Goal: Task Accomplishment & Management: Complete application form

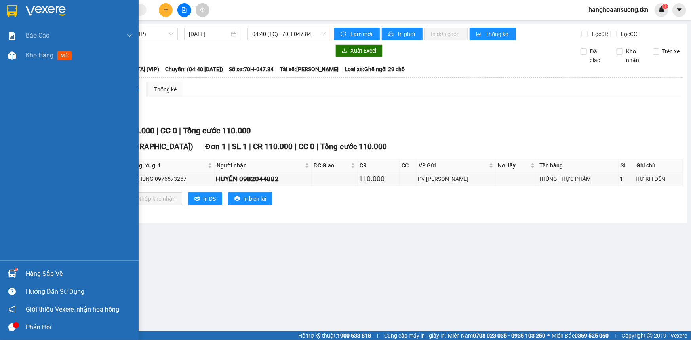
click at [21, 278] on div "Hàng sắp về" at bounding box center [69, 274] width 139 height 18
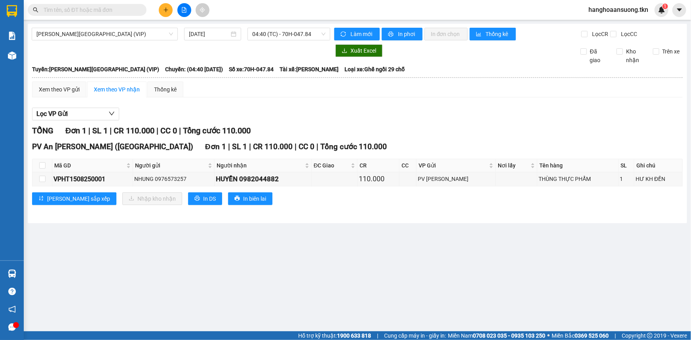
click at [131, 158] on section "Kết quả [PERSON_NAME] ( 0 ) Bộ lọc No Data hanghoaansuong.tkn 1 [PERSON_NAME] […" at bounding box center [345, 170] width 691 height 340
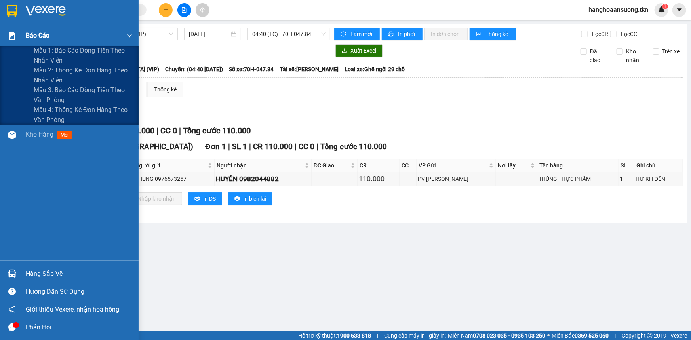
click at [17, 35] on div at bounding box center [12, 36] width 14 height 14
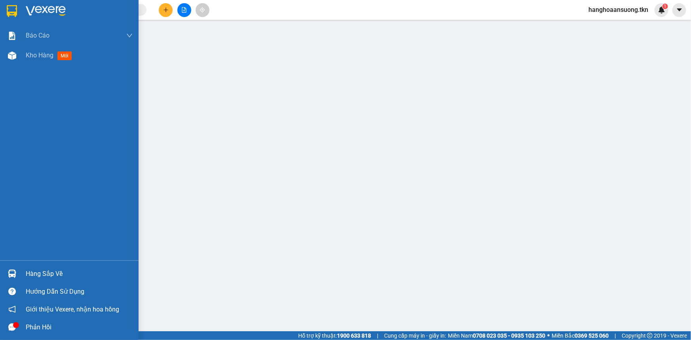
click at [8, 8] on img at bounding box center [12, 11] width 10 height 12
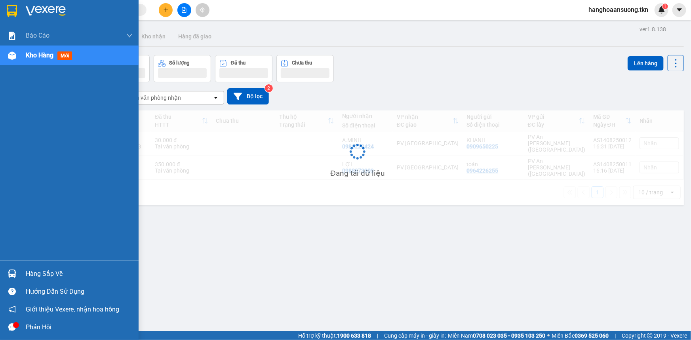
click at [8, 8] on img at bounding box center [12, 11] width 10 height 12
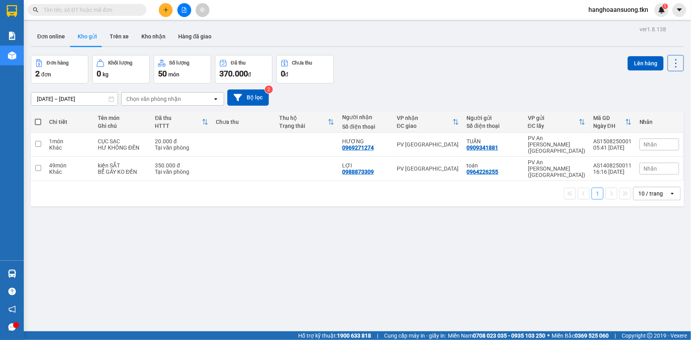
click at [67, 134] on td "1 món Khác" at bounding box center [69, 145] width 49 height 24
checkbox input "true"
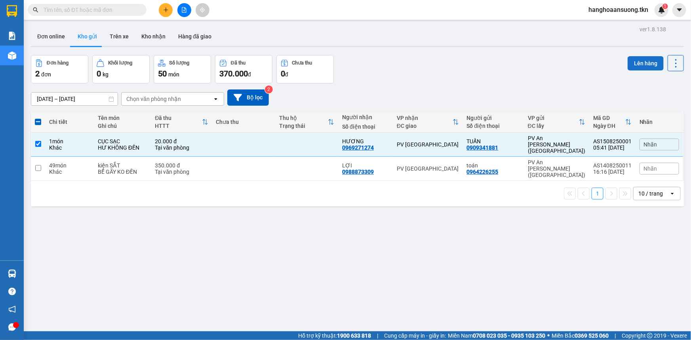
click at [645, 58] on button "Lên hàng" at bounding box center [646, 63] width 36 height 14
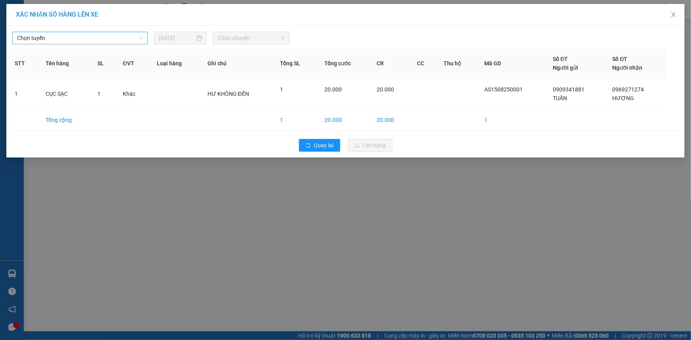
click at [120, 38] on span "Chọn tuyến" at bounding box center [80, 38] width 126 height 12
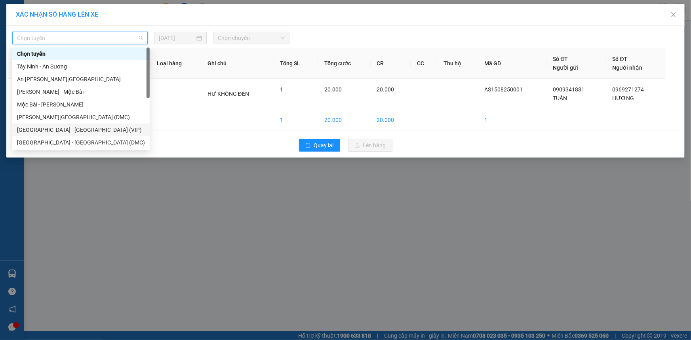
click at [50, 134] on div "Sài Gòn - Tây Ninh (VIP)" at bounding box center [81, 130] width 128 height 9
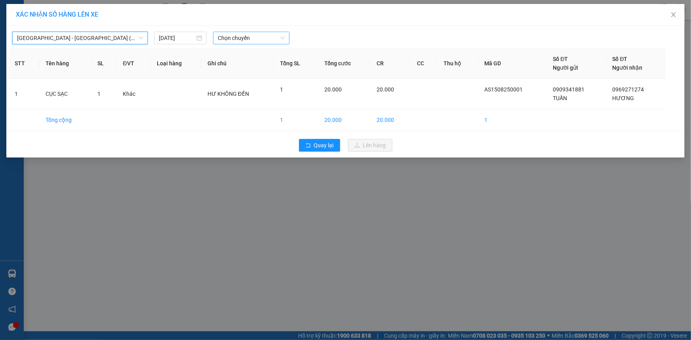
click at [252, 38] on span "Chọn chuyến" at bounding box center [251, 38] width 67 height 12
type input "6082"
click at [249, 51] on div "06:00 - 50H-260.82" at bounding box center [249, 53] width 62 height 9
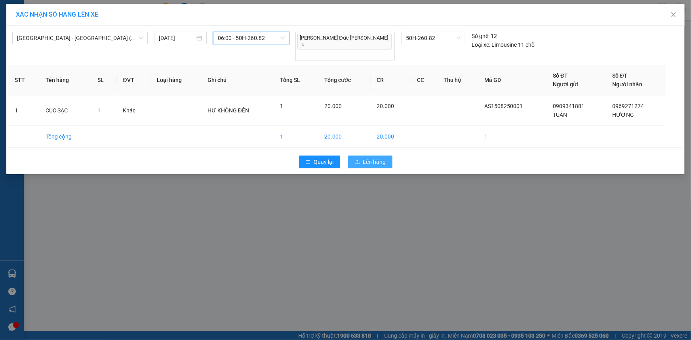
click at [375, 158] on span "Lên hàng" at bounding box center [374, 162] width 23 height 9
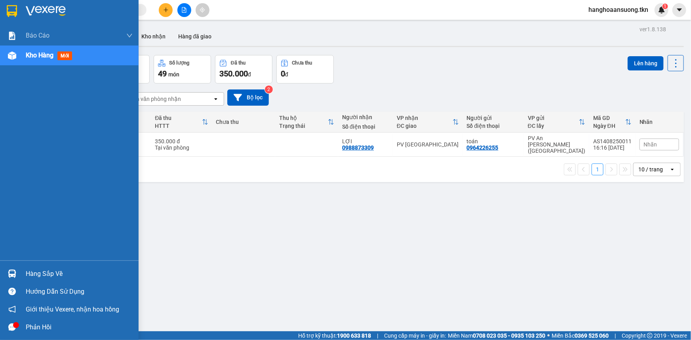
click at [17, 270] on div at bounding box center [12, 274] width 14 height 14
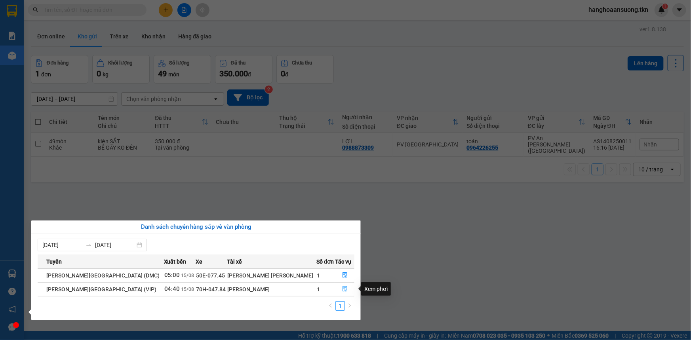
click at [343, 289] on icon "file-done" at bounding box center [345, 289] width 6 height 6
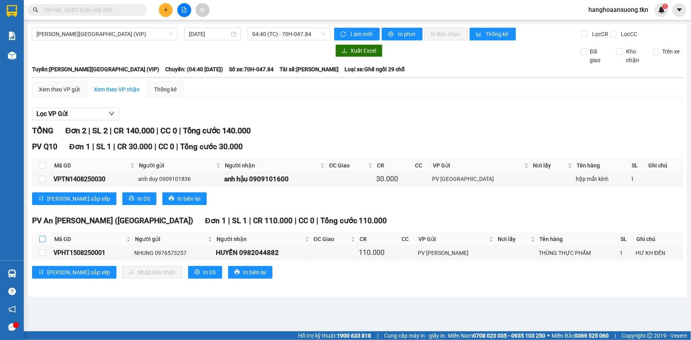
click at [41, 238] on input "checkbox" at bounding box center [42, 239] width 6 height 6
checkbox input "true"
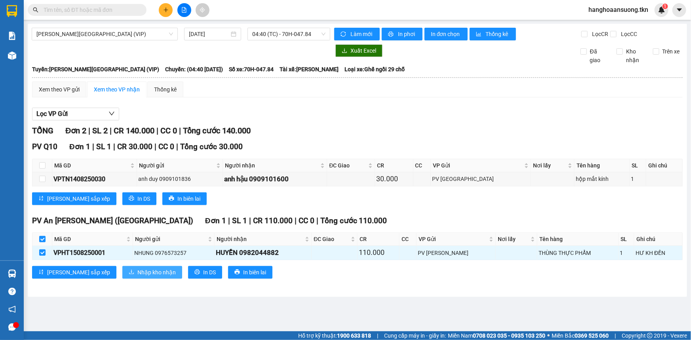
click at [137, 272] on span "Nhập kho nhận" at bounding box center [156, 272] width 38 height 9
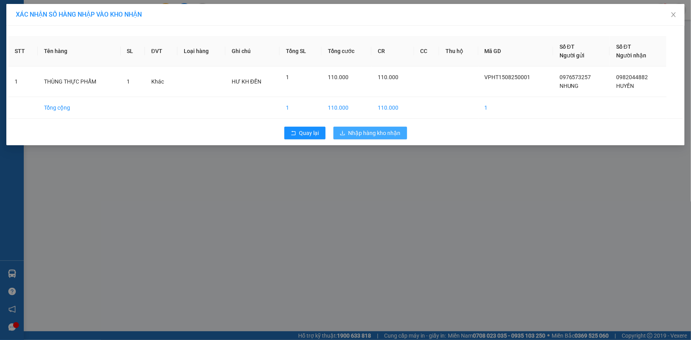
click at [375, 137] on span "Nhập hàng kho nhận" at bounding box center [374, 133] width 52 height 9
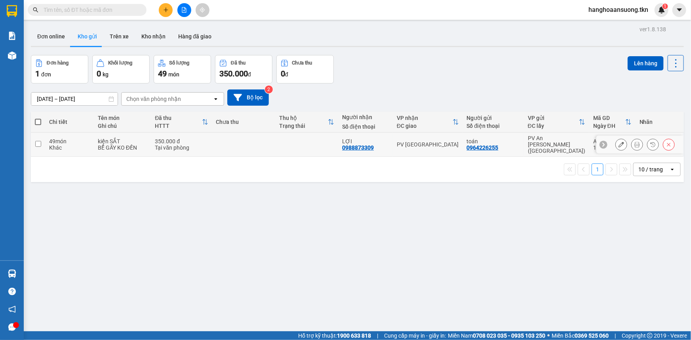
click at [448, 141] on div "PV [GEOGRAPHIC_DATA]" at bounding box center [428, 144] width 62 height 6
checkbox input "true"
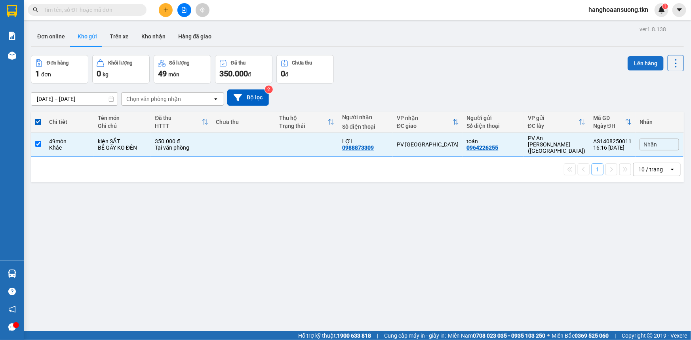
click at [636, 60] on button "Lên hàng" at bounding box center [646, 63] width 36 height 14
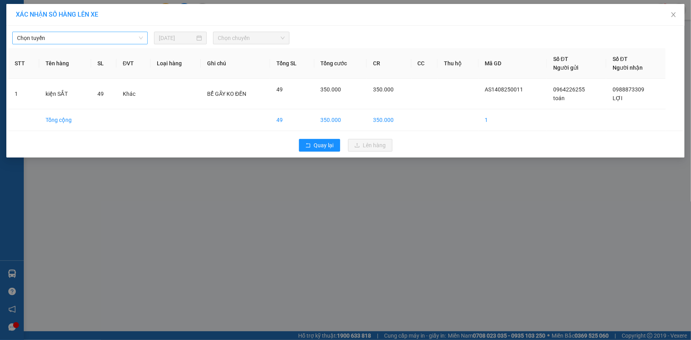
click at [55, 34] on span "Chọn tuyến" at bounding box center [80, 38] width 126 height 12
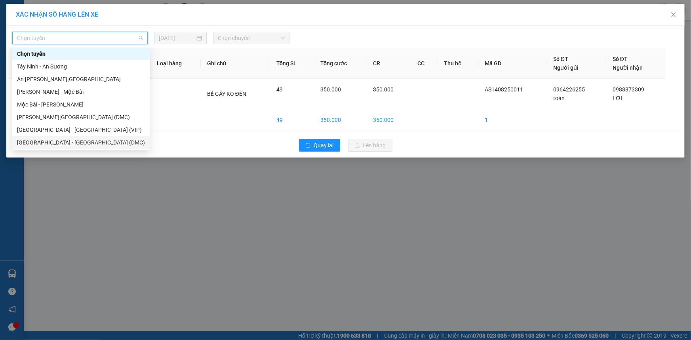
click at [302, 212] on div "XÁC NHẬN SỐ HÀNG LÊN XE Chọn tuyến 14/08/2025 Chọn chuyến STT Tên hàng SL ĐVT L…" at bounding box center [345, 170] width 691 height 340
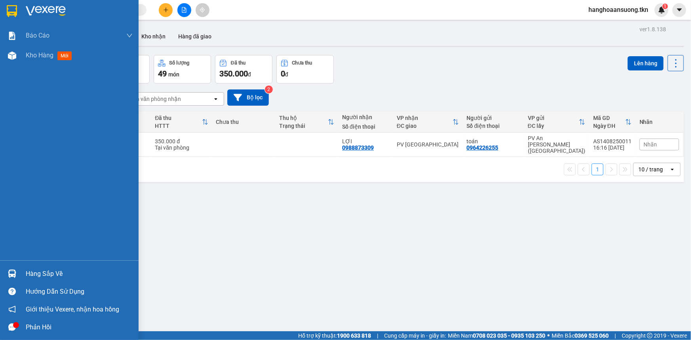
click at [15, 276] on img at bounding box center [12, 274] width 8 height 8
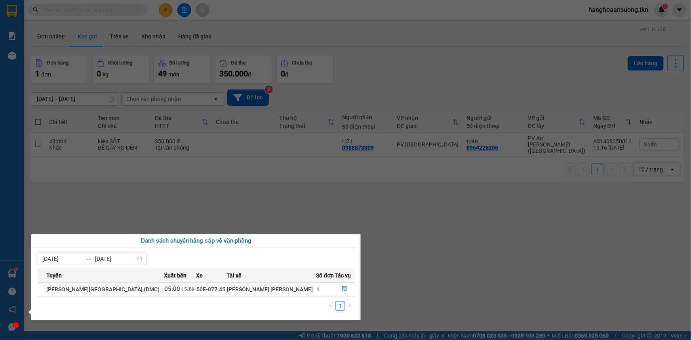
click at [458, 207] on section "Kết quả tìm kiếm ( 0 ) Bộ lọc No Data hanghoaansuong.tkn 1 Báo cáo Mẫu 1: Báo c…" at bounding box center [345, 170] width 691 height 340
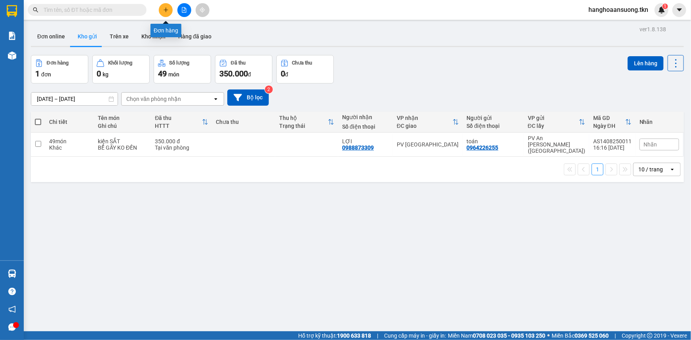
click at [166, 10] on icon "plus" at bounding box center [166, 10] width 4 height 0
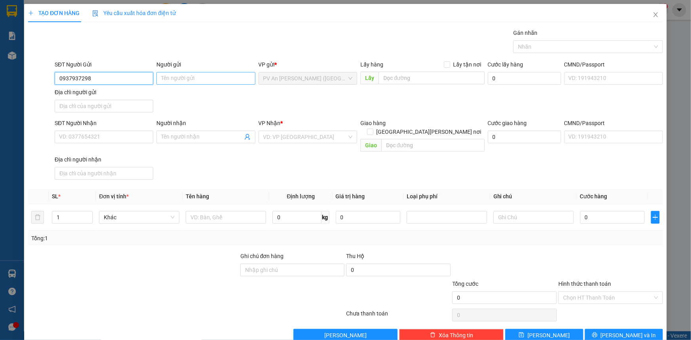
type input "0937937298"
click at [208, 81] on input "Người gửi" at bounding box center [205, 78] width 99 height 13
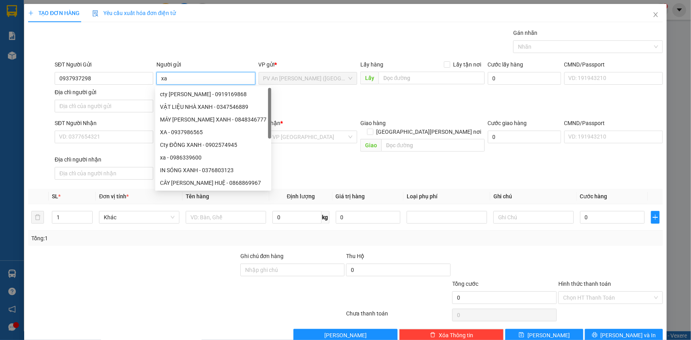
type input "x"
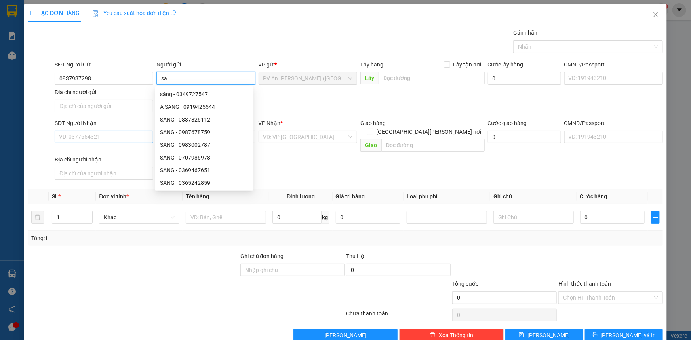
type input "sa"
click at [117, 135] on input "SĐT Người Nhận" at bounding box center [104, 137] width 99 height 13
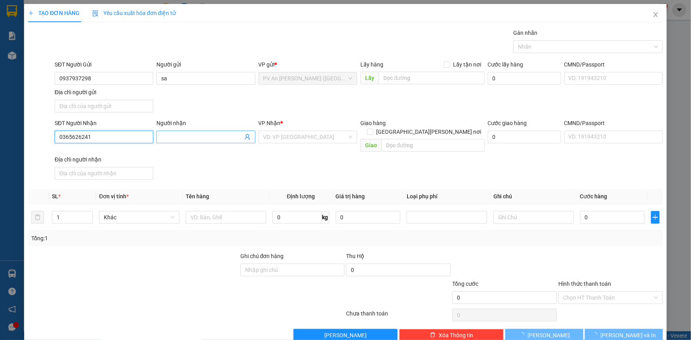
type input "0365626241"
click at [194, 136] on input "Người nhận" at bounding box center [201, 137] width 81 height 9
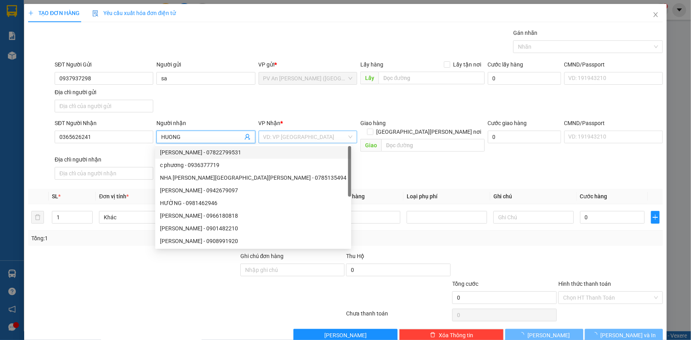
type input "HUONG"
click at [301, 138] on input "search" at bounding box center [305, 137] width 84 height 12
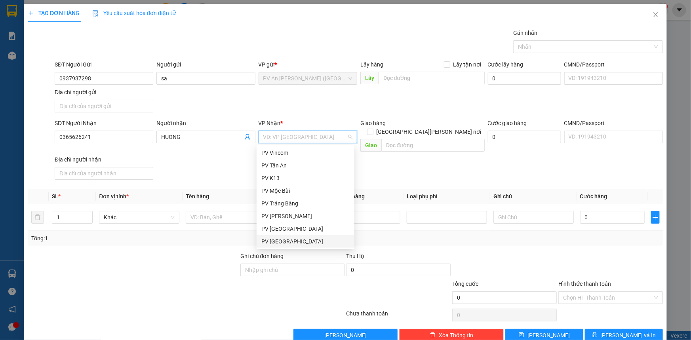
click at [305, 244] on div "PV [GEOGRAPHIC_DATA]" at bounding box center [305, 241] width 88 height 9
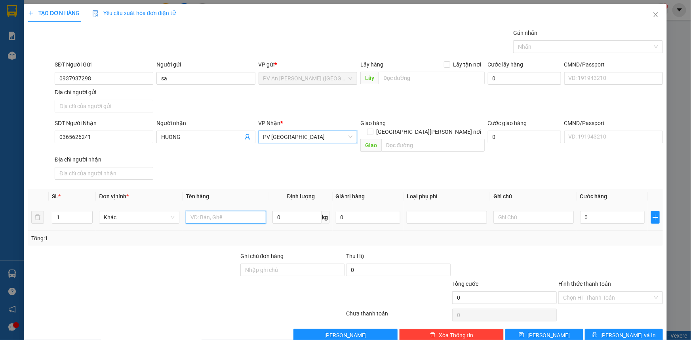
click at [218, 211] on input "text" at bounding box center [226, 217] width 80 height 13
type input "THUNG THUC PHAM"
click at [531, 211] on input "text" at bounding box center [533, 217] width 80 height 13
type input "HU K DEN"
click at [603, 213] on input "0" at bounding box center [612, 217] width 65 height 13
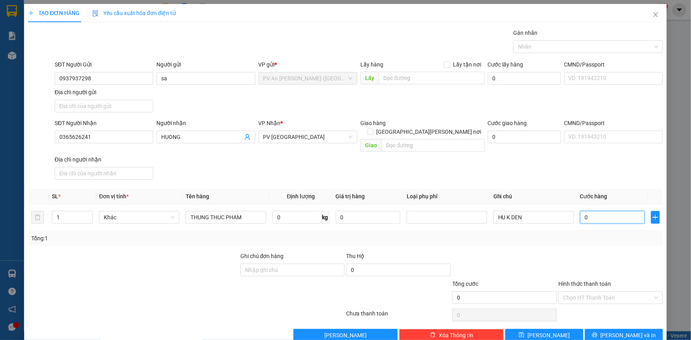
type input "4"
type input "40"
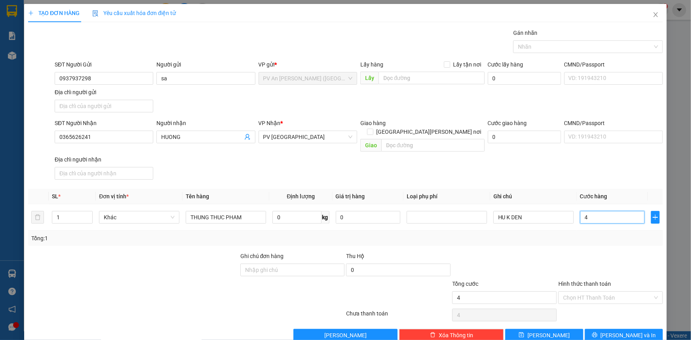
type input "40"
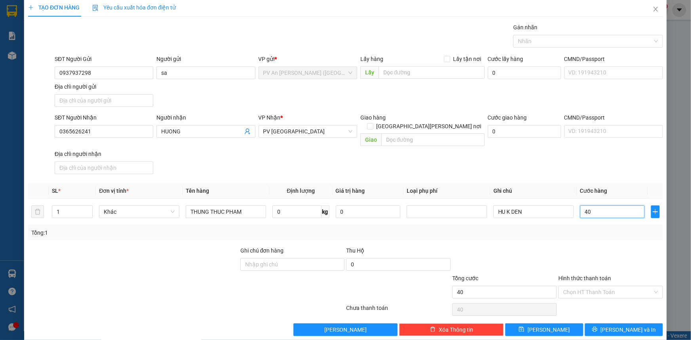
scroll to position [8, 0]
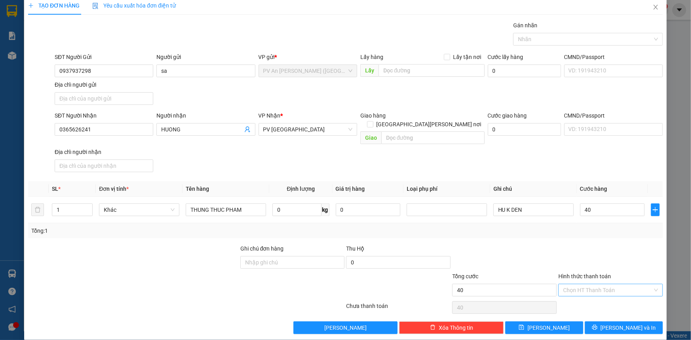
type input "40.000"
click at [598, 284] on input "Hình thức thanh toán" at bounding box center [607, 290] width 89 height 12
click at [584, 298] on div "Tại văn phòng" at bounding box center [606, 296] width 94 height 9
type input "0"
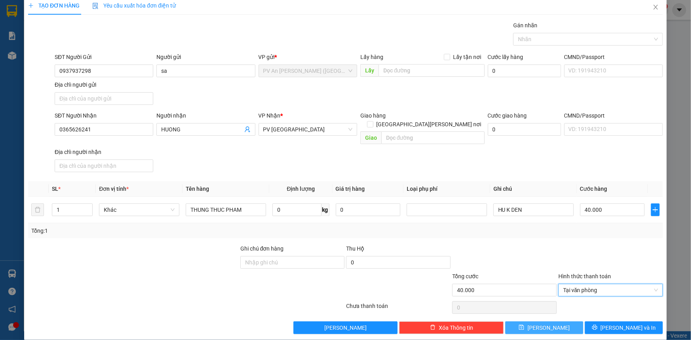
click at [542, 324] on span "Lưu" at bounding box center [548, 328] width 42 height 9
type input "0"
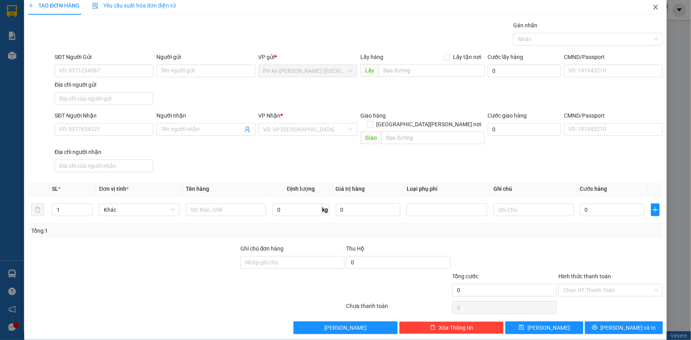
click at [653, 8] on icon "close" at bounding box center [656, 7] width 6 height 6
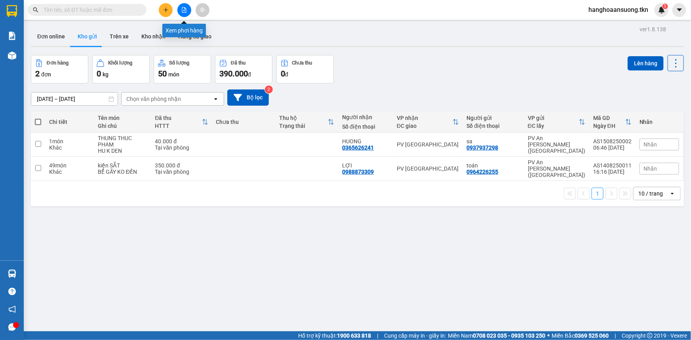
click at [185, 8] on icon "file-add" at bounding box center [184, 10] width 4 height 6
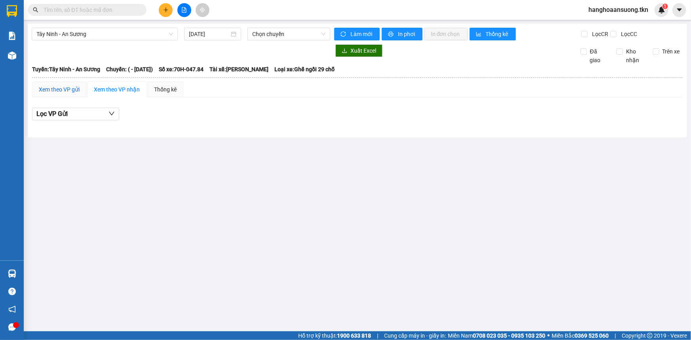
click at [66, 89] on div "Xem theo VP gửi" at bounding box center [59, 89] width 41 height 9
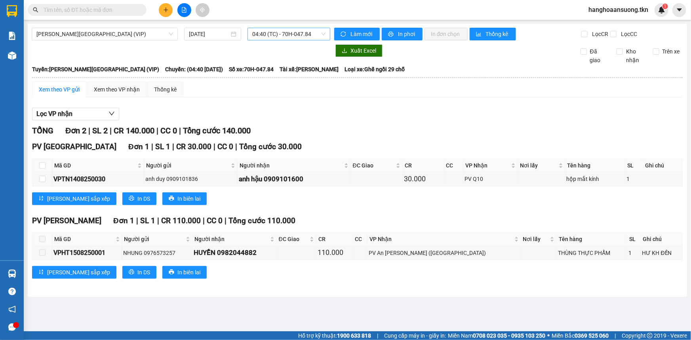
click at [289, 34] on span "04:40 (TC) - 70H-047.84" at bounding box center [288, 34] width 73 height 12
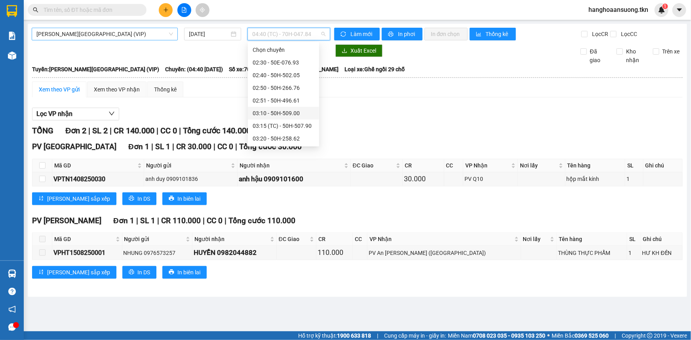
click at [114, 29] on span "Tây Ninh - Sài Gòn (VIP)" at bounding box center [104, 34] width 137 height 12
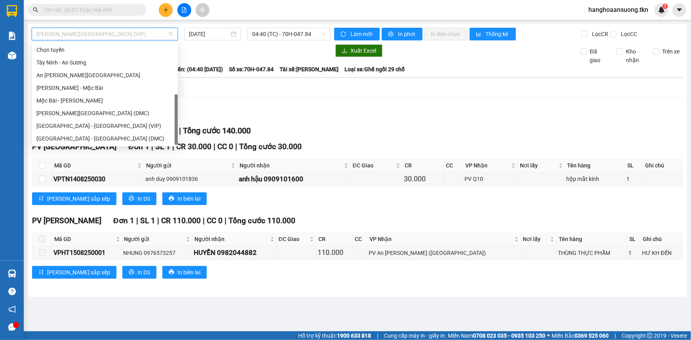
scroll to position [12, 0]
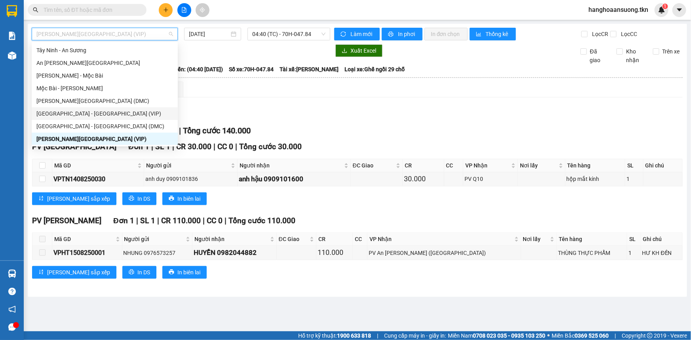
click at [103, 109] on div "Sài Gòn - Tây Ninh (VIP)" at bounding box center [104, 113] width 137 height 9
type input "15/08/2025"
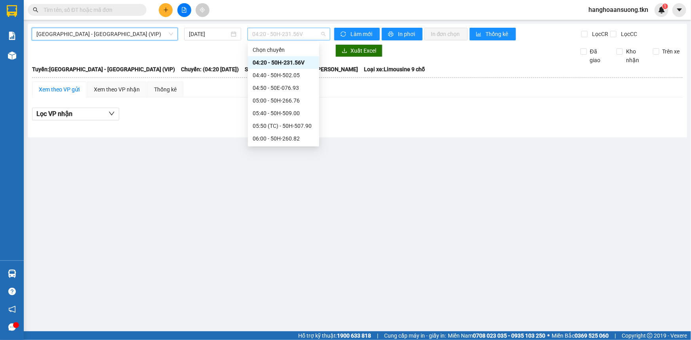
click at [284, 32] on span "04:20 - 50H-231.56V" at bounding box center [288, 34] width 73 height 12
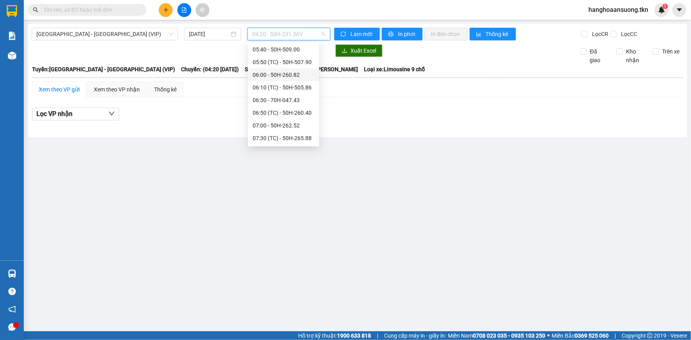
scroll to position [72, 0]
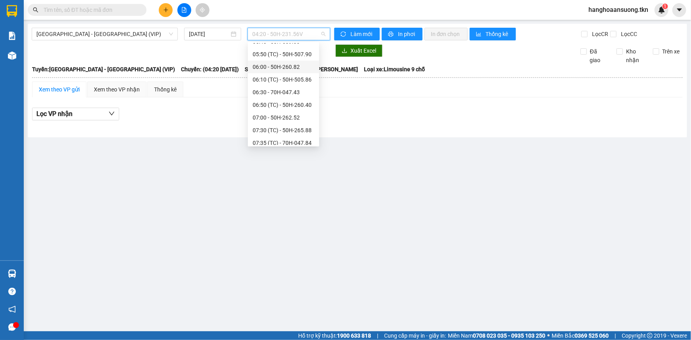
click at [301, 67] on div "06:00 - 50H-260.82" at bounding box center [284, 67] width 62 height 9
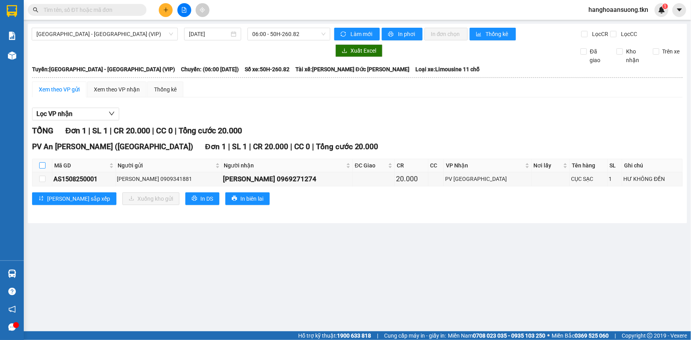
click at [41, 165] on input "checkbox" at bounding box center [42, 165] width 6 height 6
checkbox input "true"
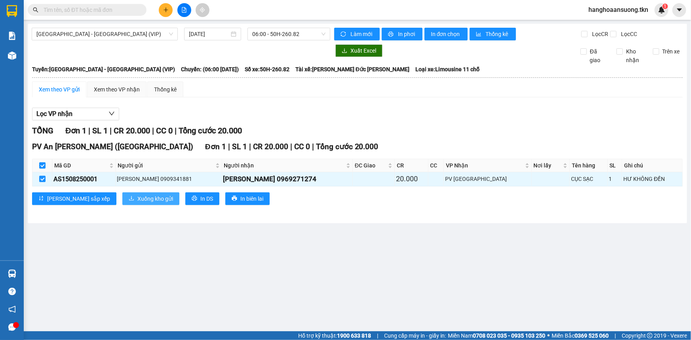
click at [137, 199] on span "Xuống kho gửi" at bounding box center [155, 198] width 36 height 9
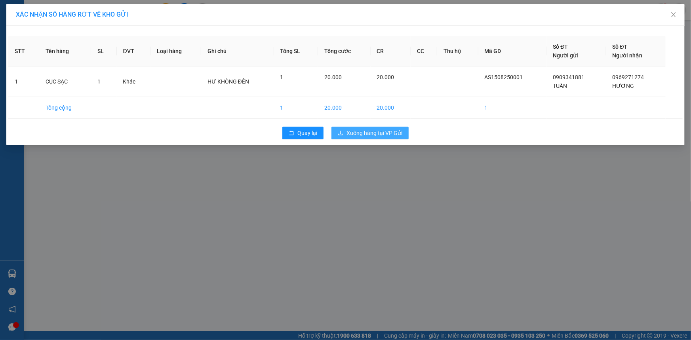
click at [368, 135] on span "Xuống hàng tại VP Gửi" at bounding box center [374, 133] width 56 height 9
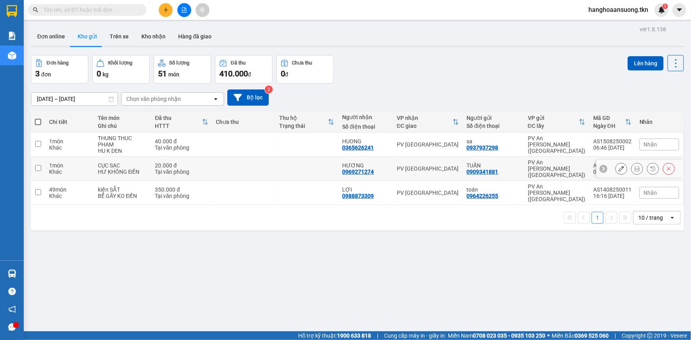
click at [287, 160] on td at bounding box center [306, 169] width 63 height 24
checkbox input "true"
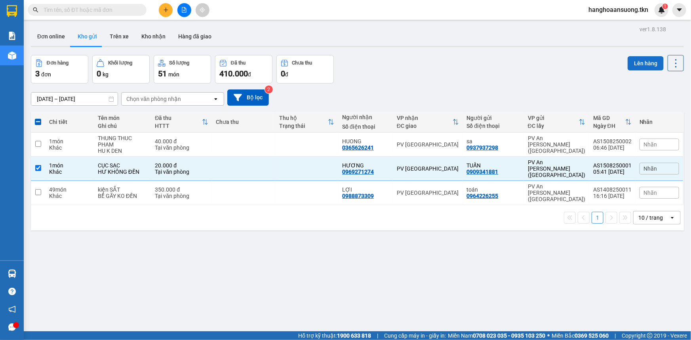
click at [641, 61] on button "Lên hàng" at bounding box center [646, 63] width 36 height 14
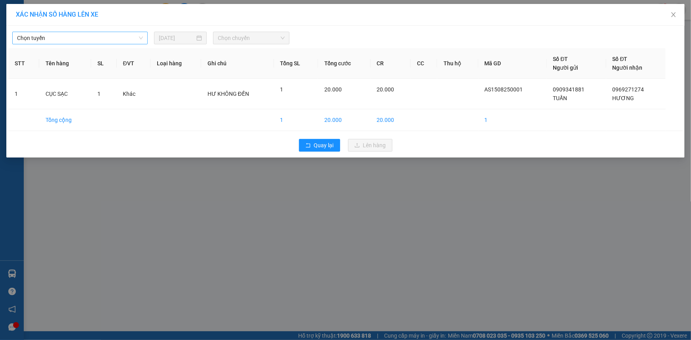
click at [51, 39] on span "Chọn tuyến" at bounding box center [80, 38] width 126 height 12
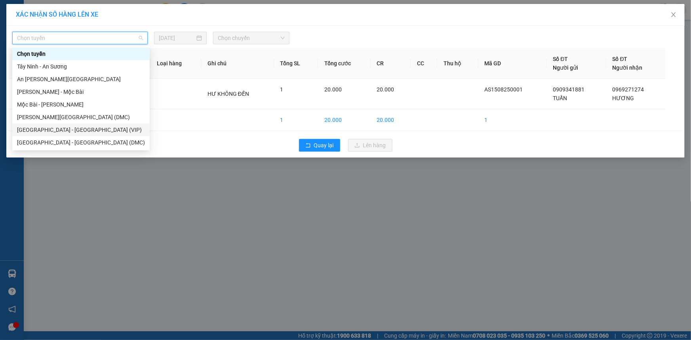
click at [94, 129] on div "Sài Gòn - Tây Ninh (VIP)" at bounding box center [81, 130] width 128 height 9
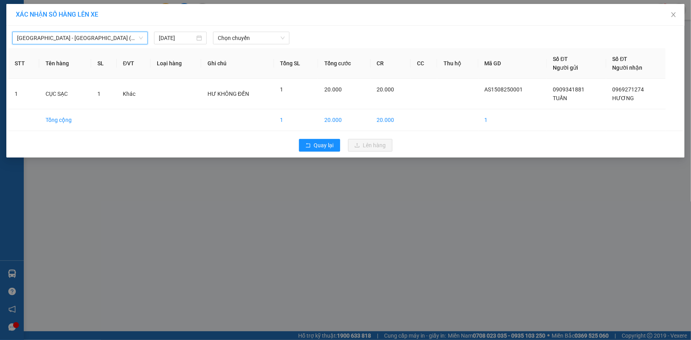
click at [104, 36] on span "Sài Gòn - Tây Ninh (VIP)" at bounding box center [80, 38] width 126 height 12
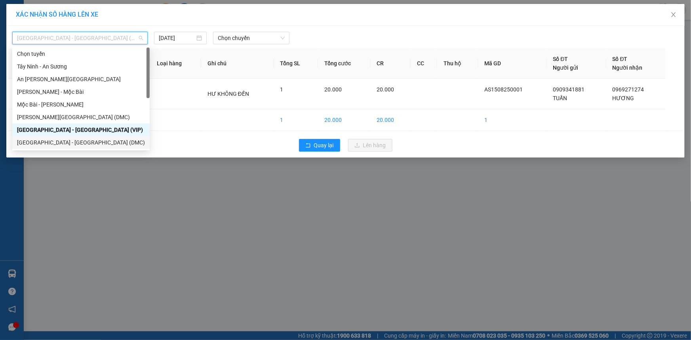
click at [86, 142] on div "Sài Gòn - Tây Ninh (DMC)" at bounding box center [81, 142] width 128 height 9
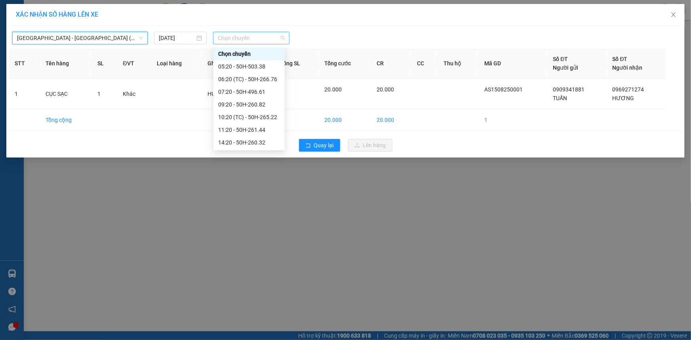
click at [243, 38] on span "Chọn chuyến" at bounding box center [251, 38] width 67 height 12
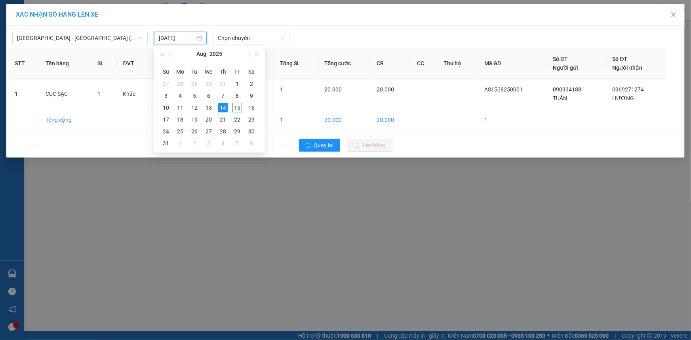
click at [190, 36] on input "14/08/2025" at bounding box center [177, 38] width 36 height 9
click at [238, 105] on div "15" at bounding box center [237, 108] width 10 height 10
type input "15/08/2025"
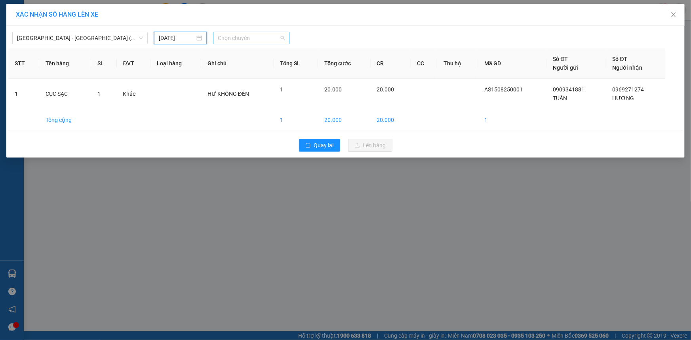
click at [250, 36] on span "Chọn chuyến" at bounding box center [251, 38] width 67 height 12
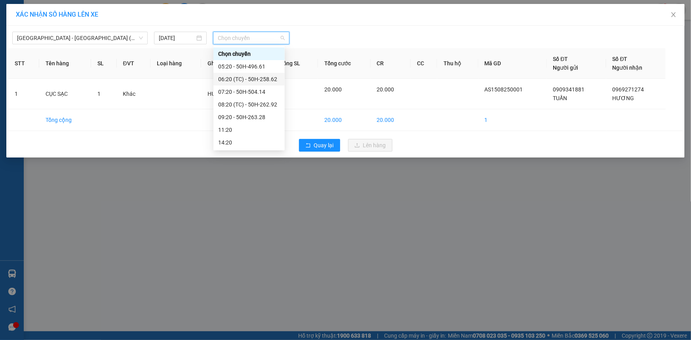
click at [268, 79] on div "06:20 (TC) - 50H-258.62" at bounding box center [249, 79] width 62 height 9
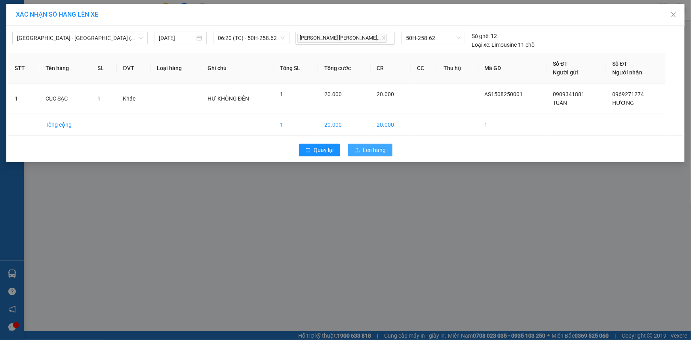
click at [374, 150] on span "Lên hàng" at bounding box center [374, 150] width 23 height 9
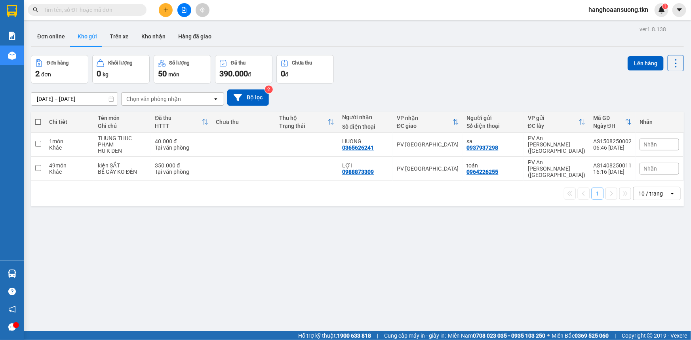
click at [116, 8] on input "text" at bounding box center [90, 10] width 93 height 9
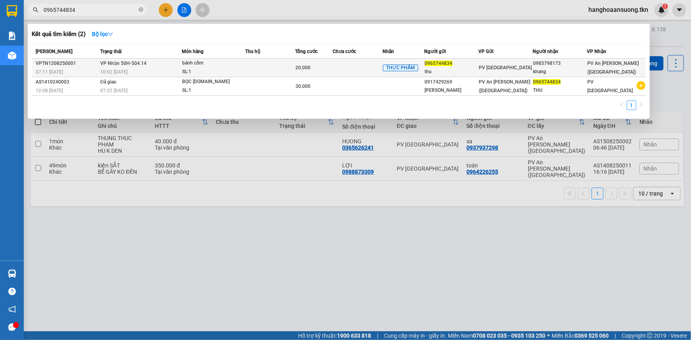
type input "0965744834"
click at [331, 64] on div "20.000" at bounding box center [313, 67] width 37 height 9
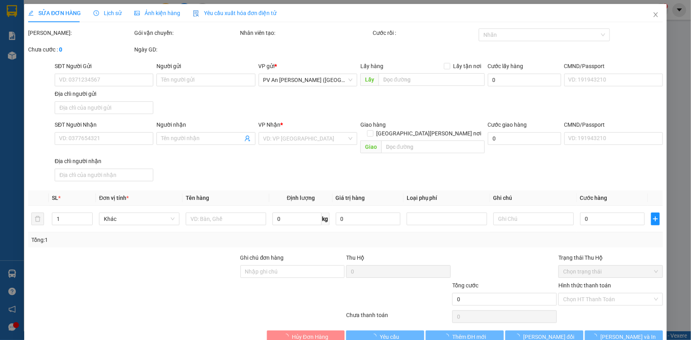
type input "0965744834"
type input "thu"
type input "0985798173"
type input "khang"
type input "20.000"
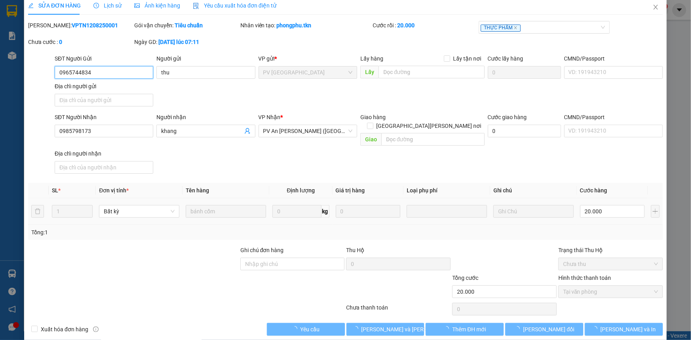
scroll to position [9, 0]
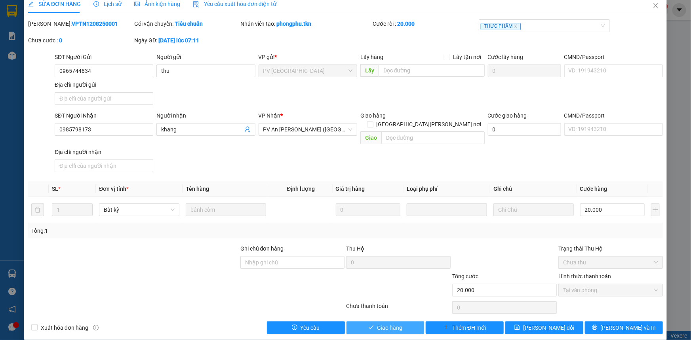
click at [377, 324] on span "Giao hàng" at bounding box center [389, 328] width 25 height 9
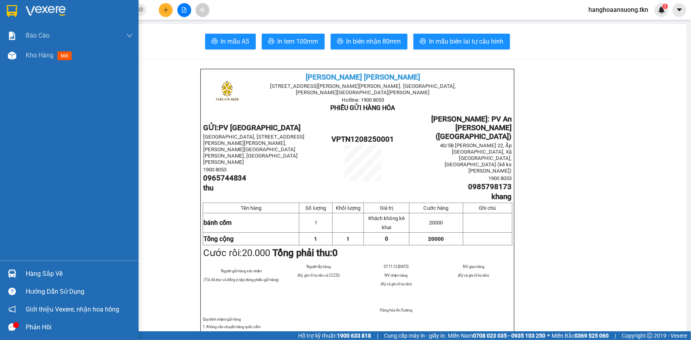
click at [12, 272] on img at bounding box center [12, 274] width 8 height 8
click at [11, 11] on div "Báo cáo Mẫu 1: Báo cáo dòng tiền theo nhân viên Mẫu 2: Thống kê đơn hàng theo n…" at bounding box center [69, 170] width 139 height 340
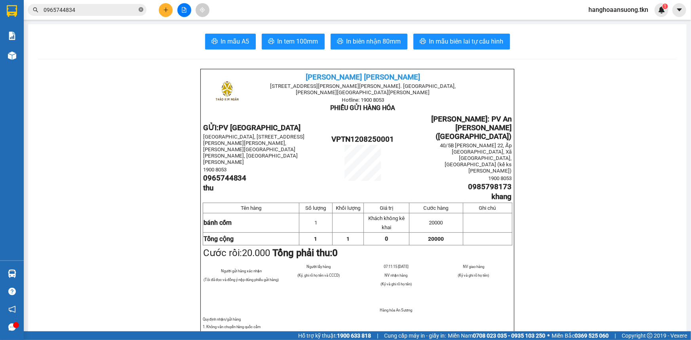
click at [141, 10] on icon "close-circle" at bounding box center [141, 9] width 5 height 5
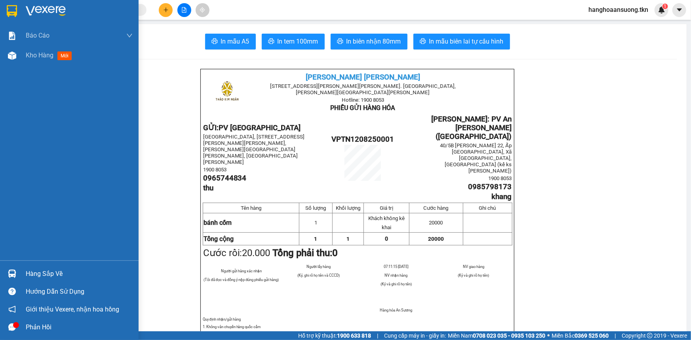
click at [9, 14] on img at bounding box center [12, 11] width 10 height 12
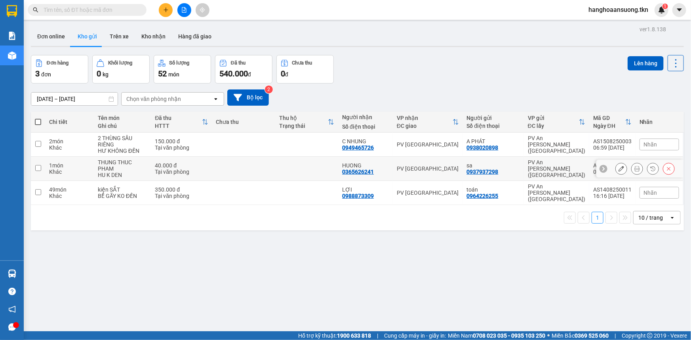
click at [386, 170] on div "HUONG 0365626241" at bounding box center [365, 168] width 47 height 13
checkbox input "true"
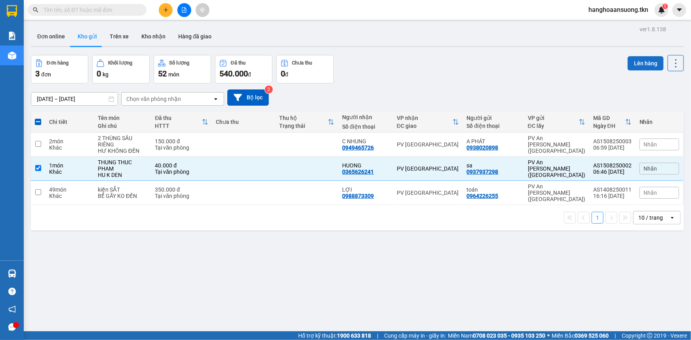
click at [632, 63] on button "Lên hàng" at bounding box center [646, 63] width 36 height 14
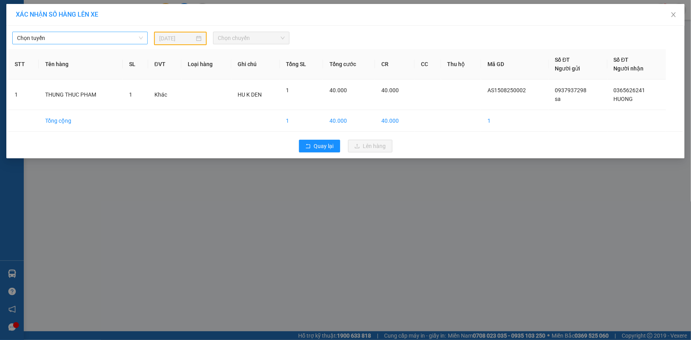
click at [68, 40] on span "Chọn tuyến" at bounding box center [80, 38] width 126 height 12
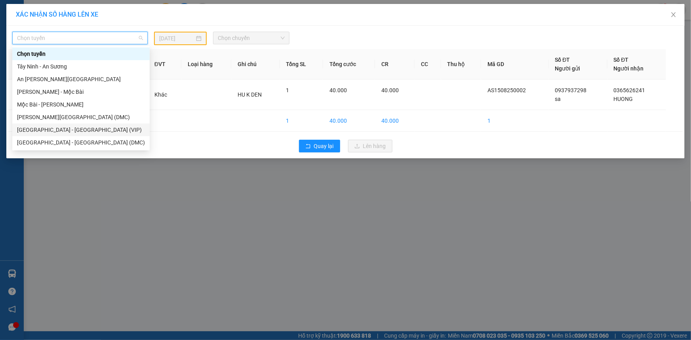
click at [87, 128] on div "Sài Gòn - Tây Ninh (VIP)" at bounding box center [81, 130] width 128 height 9
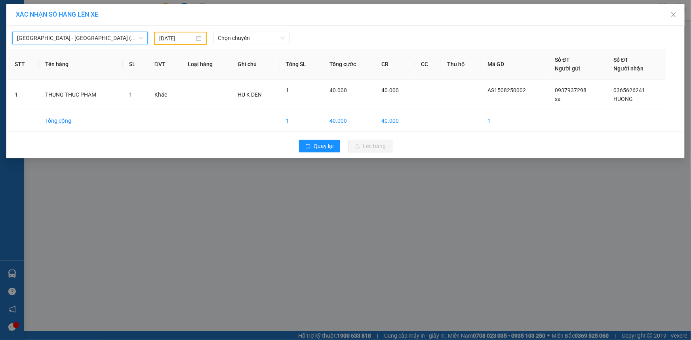
click at [184, 40] on input "14/08/2025" at bounding box center [176, 38] width 35 height 9
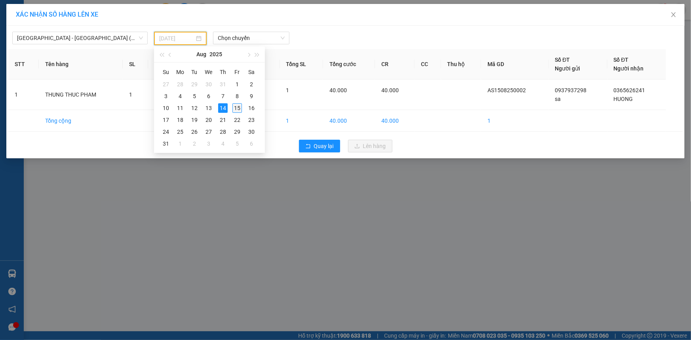
click at [235, 106] on div "15" at bounding box center [237, 108] width 10 height 10
type input "15/08/2025"
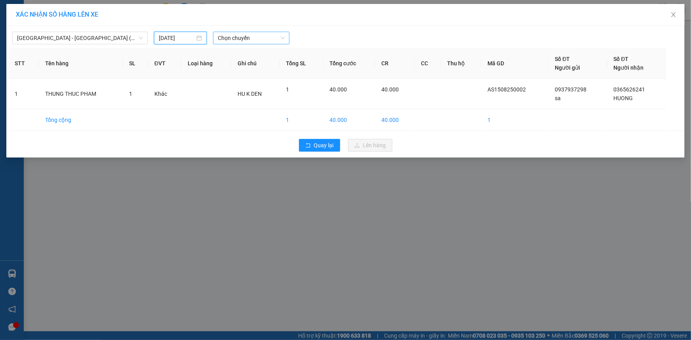
click at [246, 40] on span "Chọn chuyến" at bounding box center [251, 38] width 67 height 12
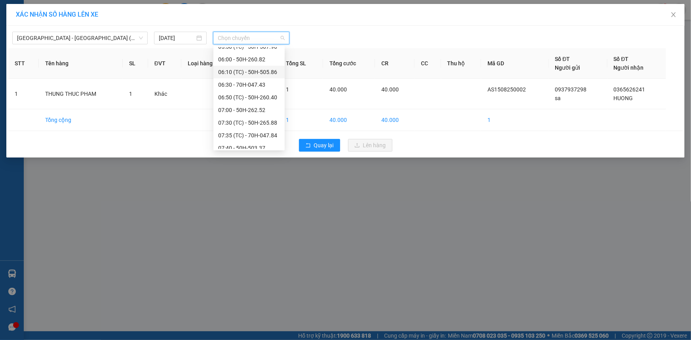
scroll to position [72, 0]
click at [265, 95] on div "06:30 - 70H-047.43" at bounding box center [249, 96] width 62 height 9
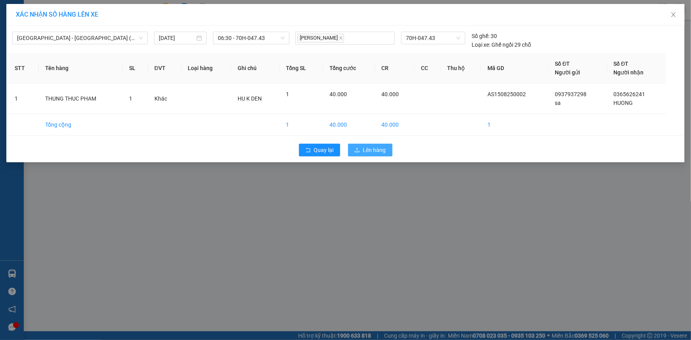
click at [361, 147] on button "Lên hàng" at bounding box center [370, 150] width 44 height 13
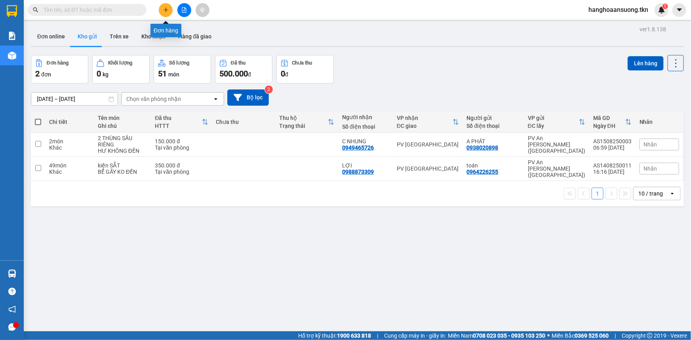
click at [162, 14] on button at bounding box center [166, 10] width 14 height 14
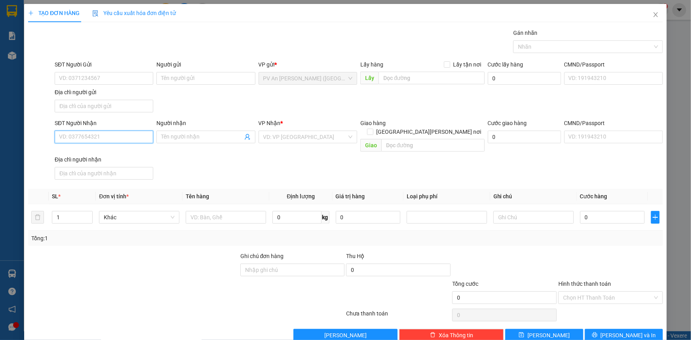
click at [105, 139] on input "SĐT Người Nhận" at bounding box center [104, 137] width 99 height 13
click at [79, 141] on input "0949462765" at bounding box center [104, 137] width 99 height 13
click at [92, 136] on input "0949465765" at bounding box center [104, 137] width 99 height 13
type input "0949465726"
click at [119, 157] on div "0949465726 - C NHUNG" at bounding box center [103, 152] width 98 height 13
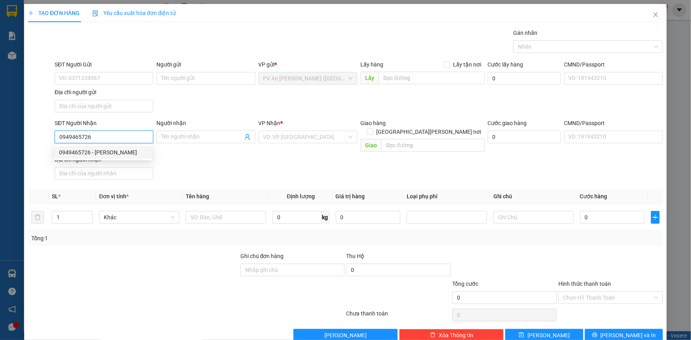
type input "C NHUNG"
type input "150.000"
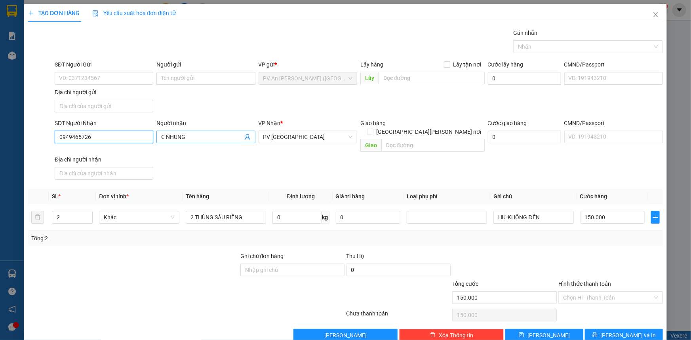
type input "0949465726"
click at [194, 136] on input "C NHUNG" at bounding box center [201, 137] width 81 height 9
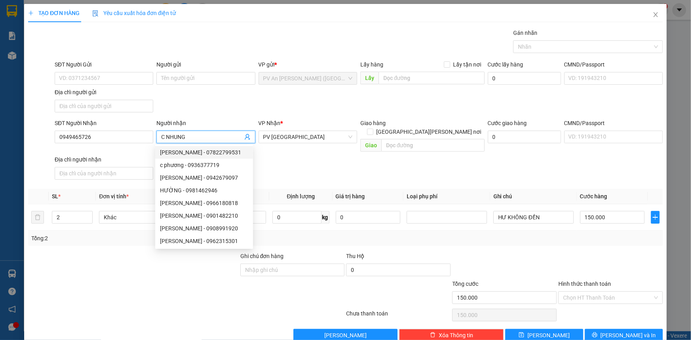
scroll to position [25, 0]
click at [107, 79] on input "SĐT Người Gửi" at bounding box center [104, 78] width 99 height 13
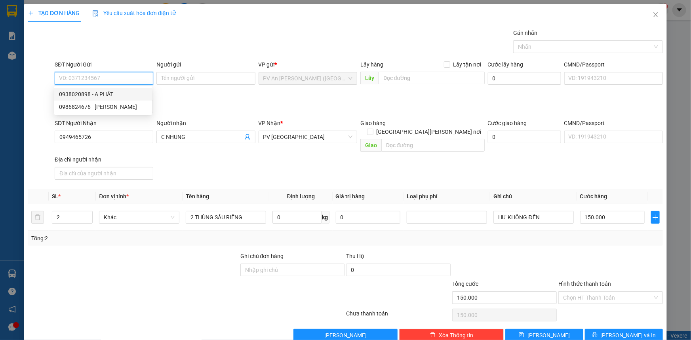
click at [109, 91] on div "0938020898 - A PHÁT" at bounding box center [103, 94] width 88 height 9
type input "0938020898"
type input "A PHÁT"
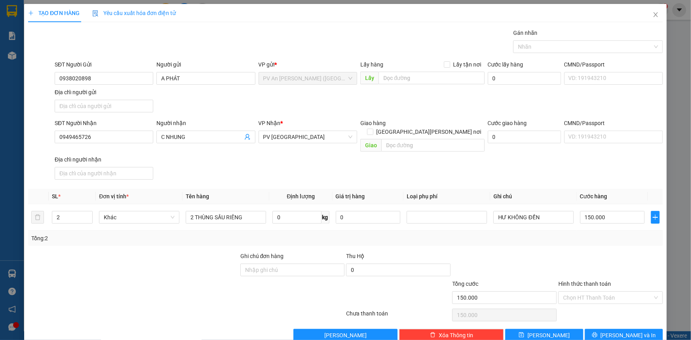
click at [109, 91] on div "Địa chỉ người gửi" at bounding box center [104, 92] width 99 height 9
click at [109, 100] on input "Địa chỉ người gửi" at bounding box center [104, 106] width 99 height 13
click at [128, 80] on input "0938020898" at bounding box center [104, 78] width 99 height 13
click at [123, 93] on div "0938020898 - A PHÁT" at bounding box center [103, 94] width 88 height 9
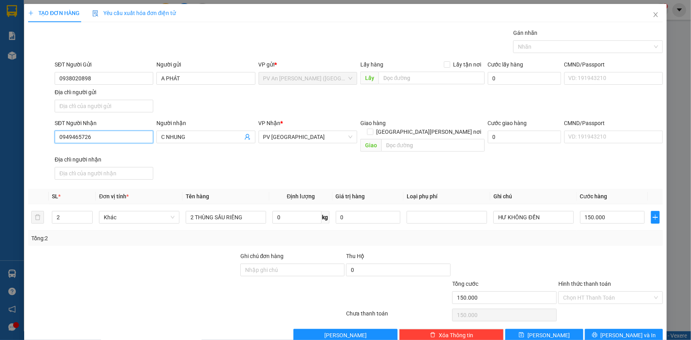
click at [111, 141] on input "0949465726" at bounding box center [104, 137] width 99 height 13
click at [124, 151] on div "0949465726 - C NHUNG" at bounding box center [103, 152] width 88 height 9
click at [124, 151] on body "Kết quả tìm kiếm ( 2 ) Bộ lọc Mã ĐH Trạng thái Món hàng Thu hộ Tổng cước Chưa c…" at bounding box center [345, 170] width 691 height 340
click at [124, 155] on div "Địa chỉ người nhận" at bounding box center [104, 159] width 99 height 9
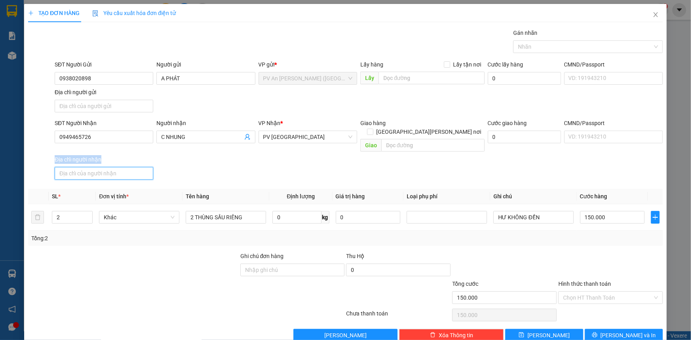
click at [124, 167] on input "Địa chỉ người nhận" at bounding box center [104, 173] width 99 height 13
click at [124, 155] on div "Địa chỉ người nhận" at bounding box center [104, 159] width 99 height 9
click at [124, 167] on input "Địa chỉ người nhận" at bounding box center [104, 173] width 99 height 13
click at [122, 168] on input "Địa chỉ người nhận" at bounding box center [104, 173] width 99 height 13
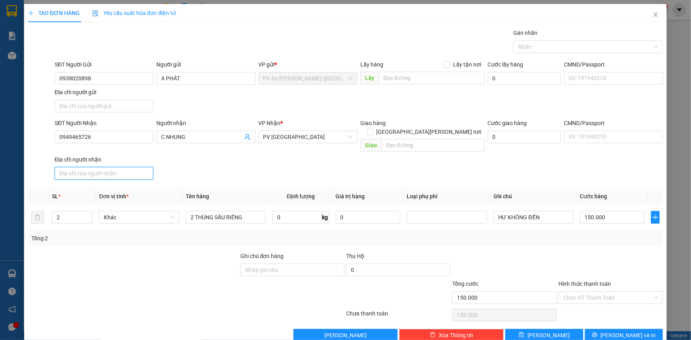
click at [122, 167] on input "Địa chỉ người nhận" at bounding box center [104, 173] width 99 height 13
click at [210, 134] on input "C NHUNG" at bounding box center [201, 137] width 81 height 9
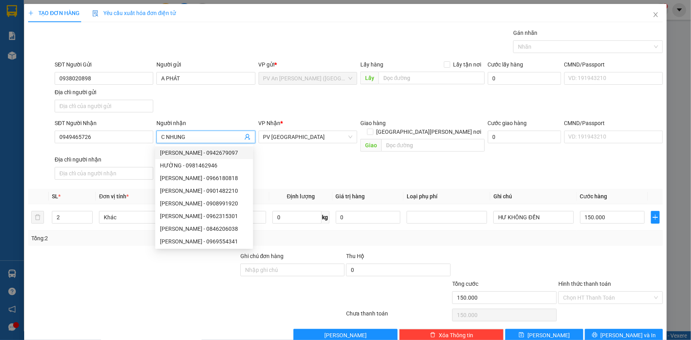
click at [223, 107] on div "SĐT Người Gửi 0938020898 Người gửi A PHÁT VP gửi * PV An Sương (Hàng Hóa) Lấy h…" at bounding box center [358, 87] width 611 height 55
